Goal: Understand process/instructions: Learn about a topic

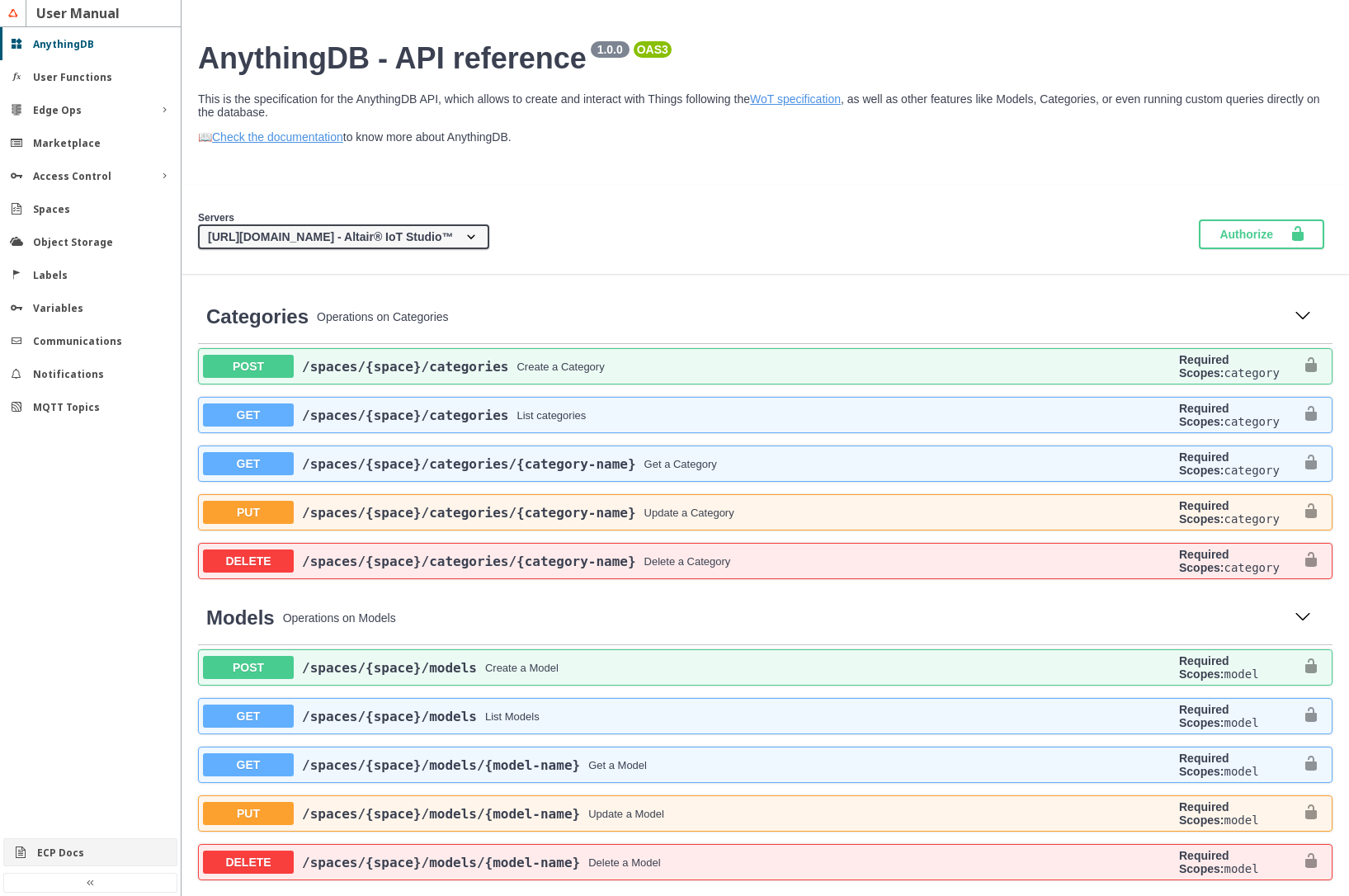
click at [68, 846] on div "ECP Docs" at bounding box center [96, 853] width 120 height 14
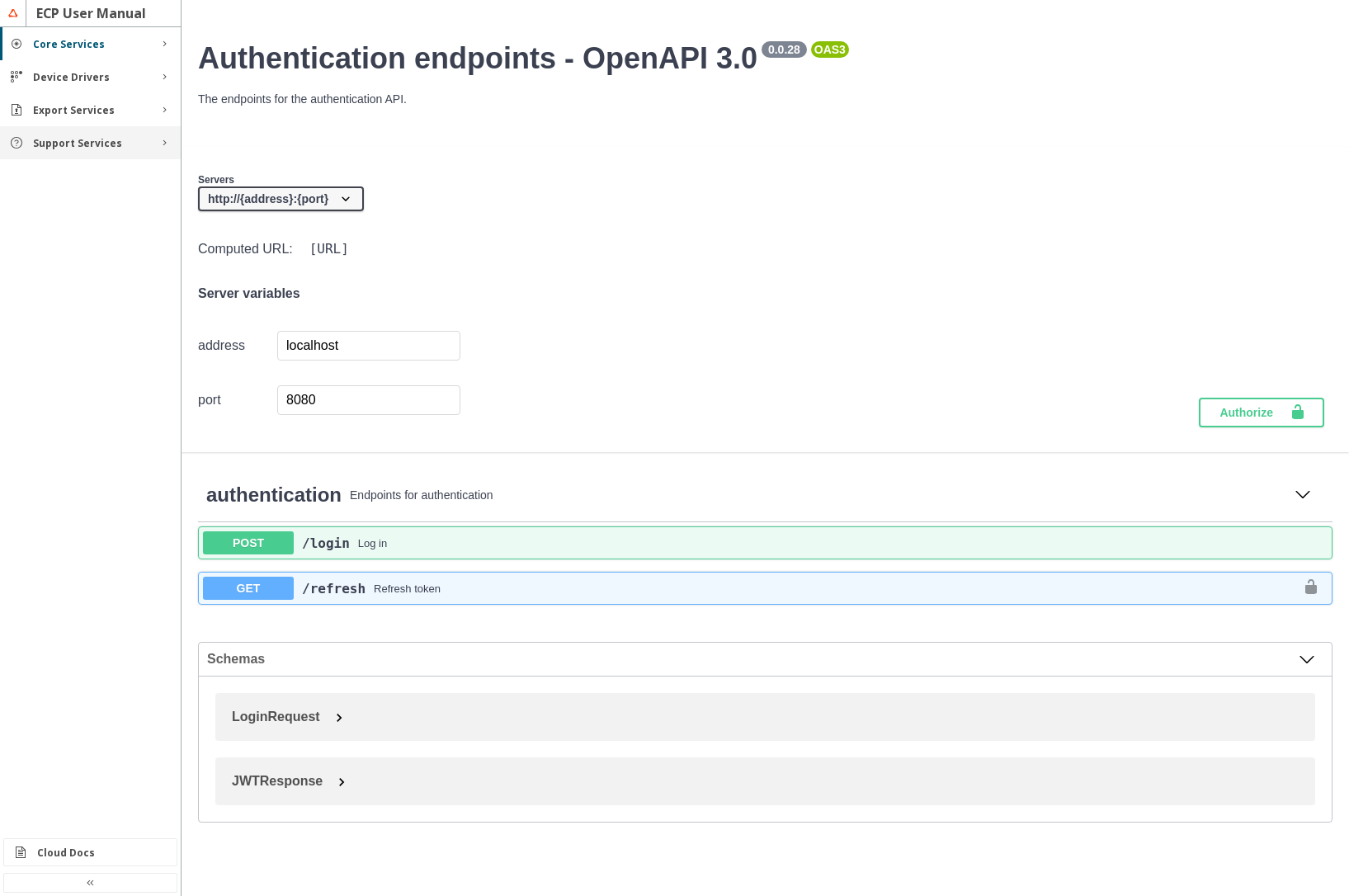
click at [0, 0] on slot "Support Services" at bounding box center [0, 0] width 0 height 0
click at [0, 0] on slot "Rules" at bounding box center [0, 0] width 0 height 0
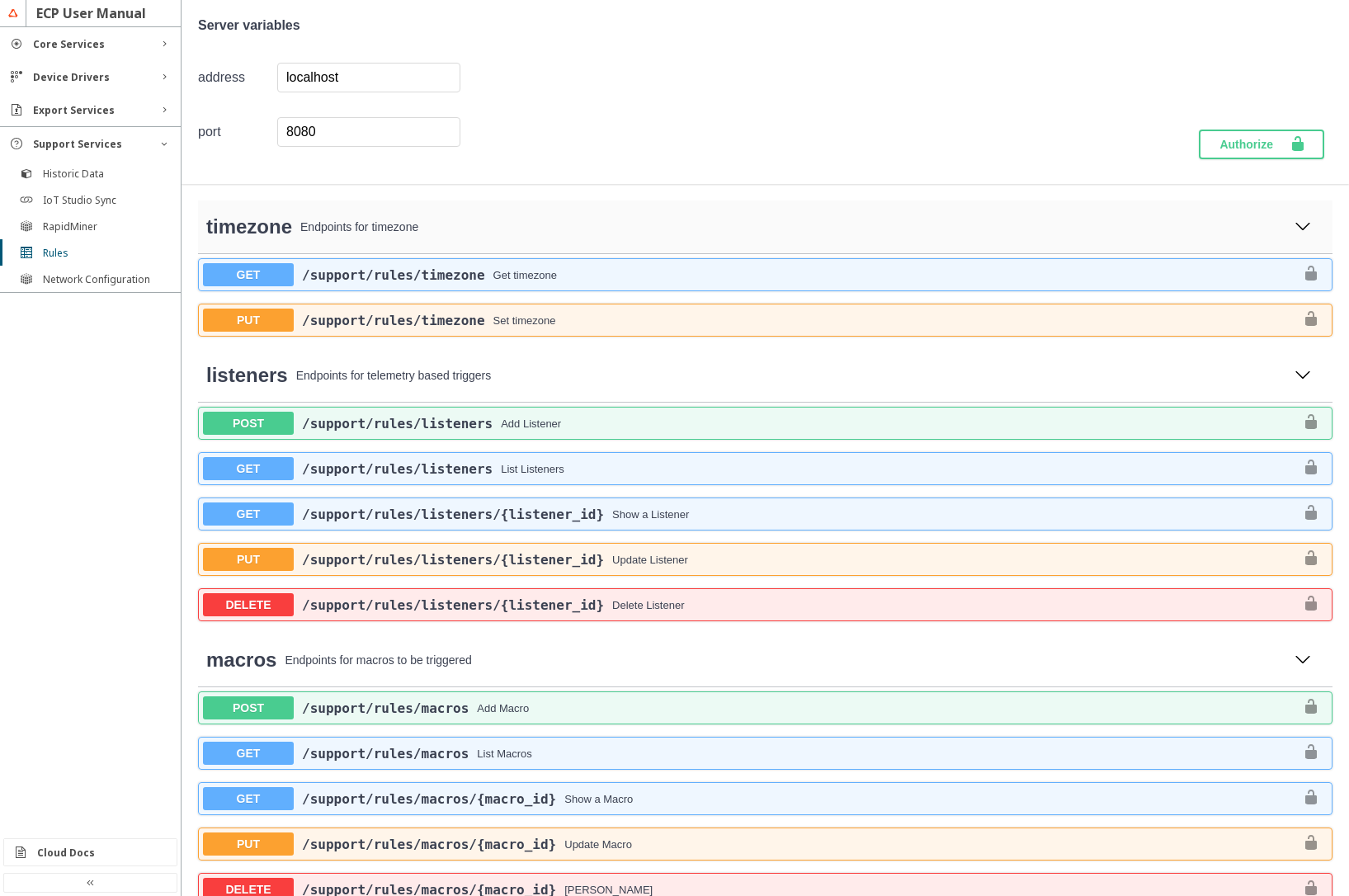
scroll to position [517, 0]
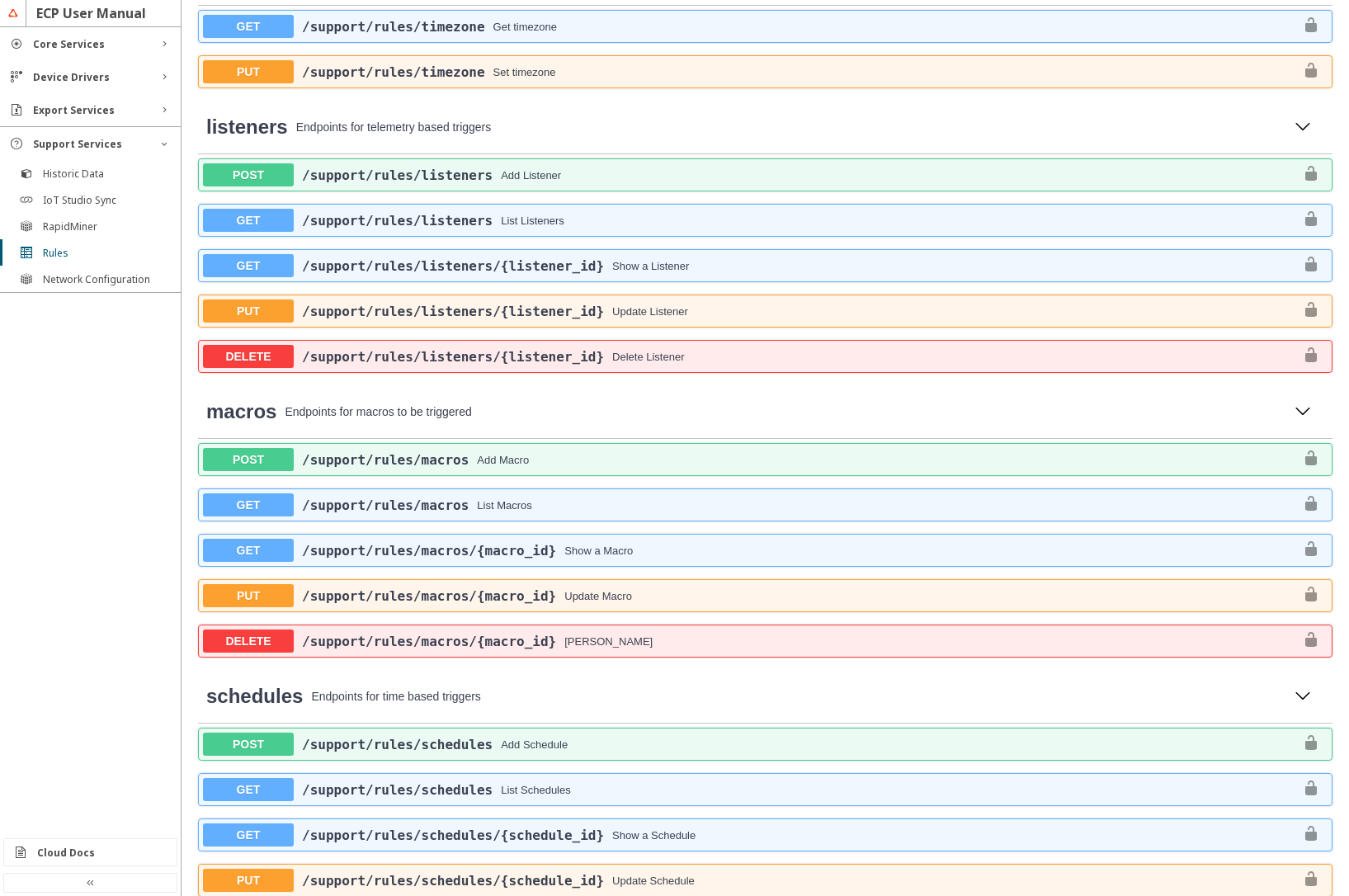
click at [519, 181] on div "Add Listener" at bounding box center [897, 175] width 793 height 12
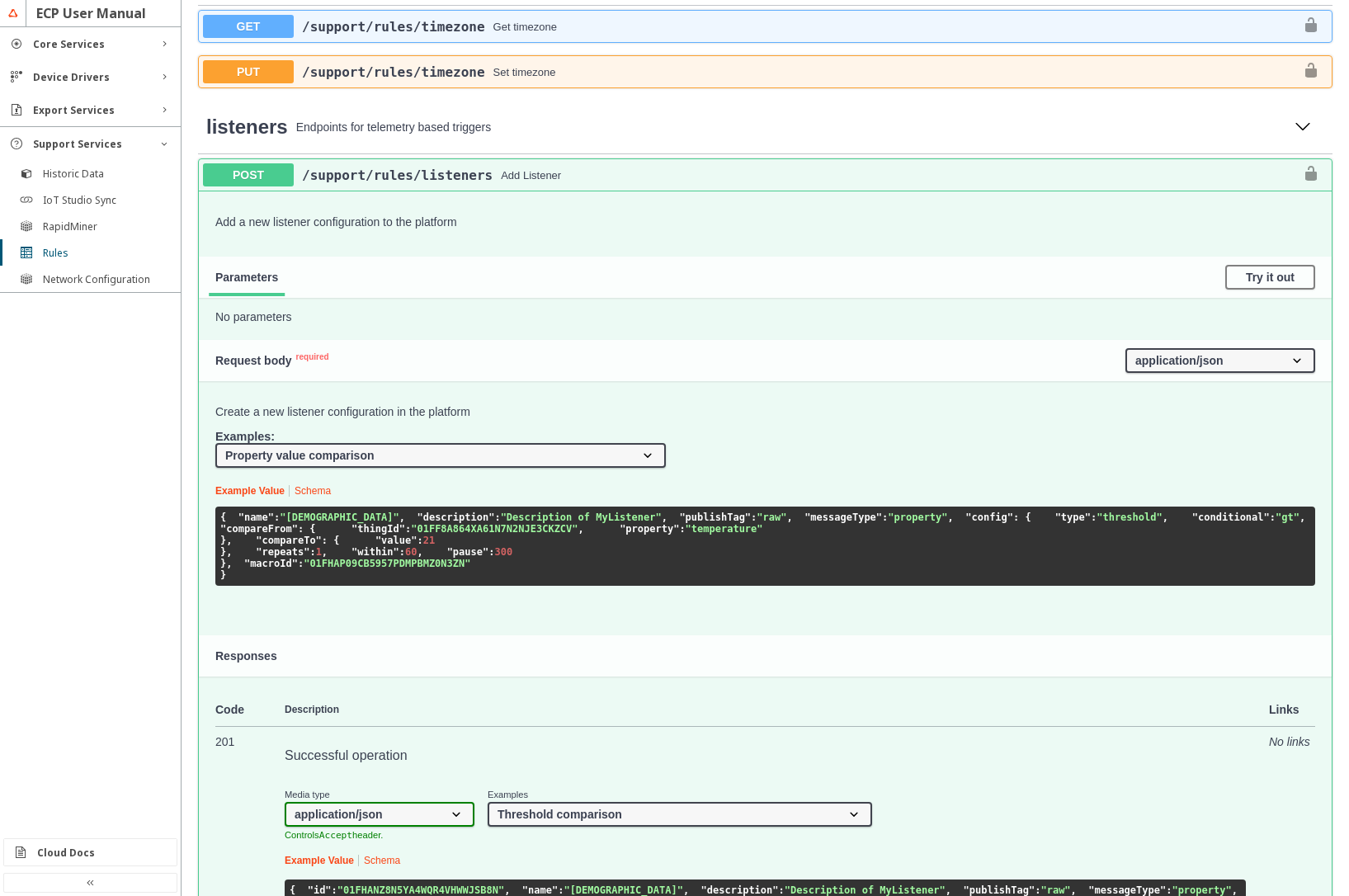
click at [215, 443] on select "Threshold comparison Mutli threshold comparison Threshold comparison with from …" at bounding box center [440, 455] width 451 height 25
select select "ListenerRequestPropertyPropertyValueCountFromCountTo"
click at [215, 443] on select "Threshold comparison Mutli threshold comparison Threshold comparison with from …" at bounding box center [440, 455] width 451 height 25
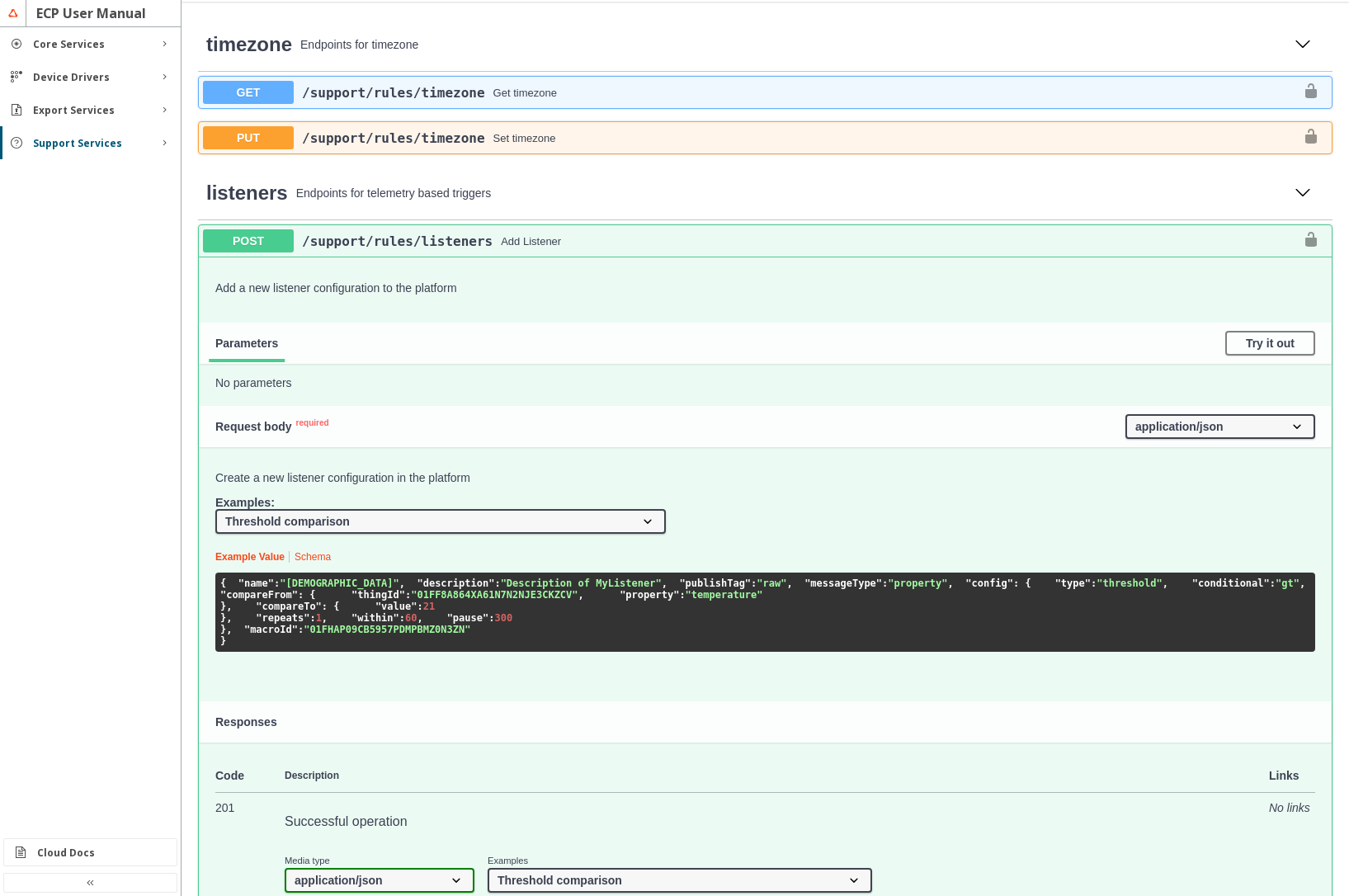
scroll to position [451, 0]
select select "ListenerRequestPropertyPropertyValue"
click at [215, 508] on select "Threshold comparison Mutli threshold comparison Threshold comparison with from …" at bounding box center [440, 520] width 451 height 25
